Goal: Find specific page/section: Find specific page/section

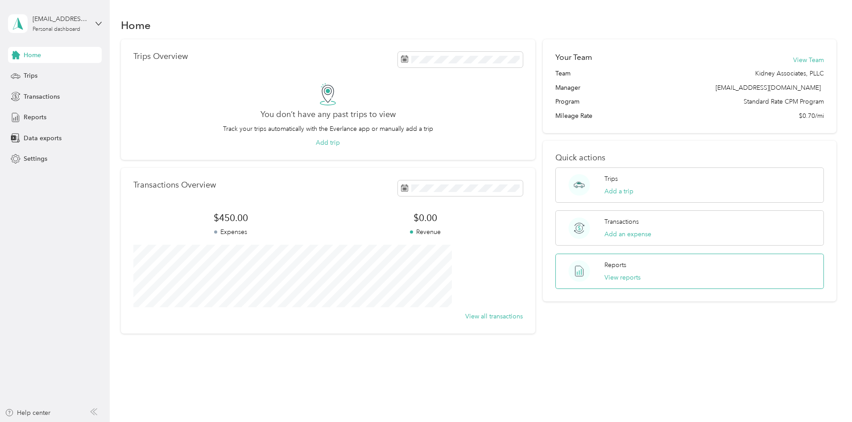
click at [605, 263] on p "Reports" at bounding box center [616, 264] width 22 height 9
